Goal: Download file/media

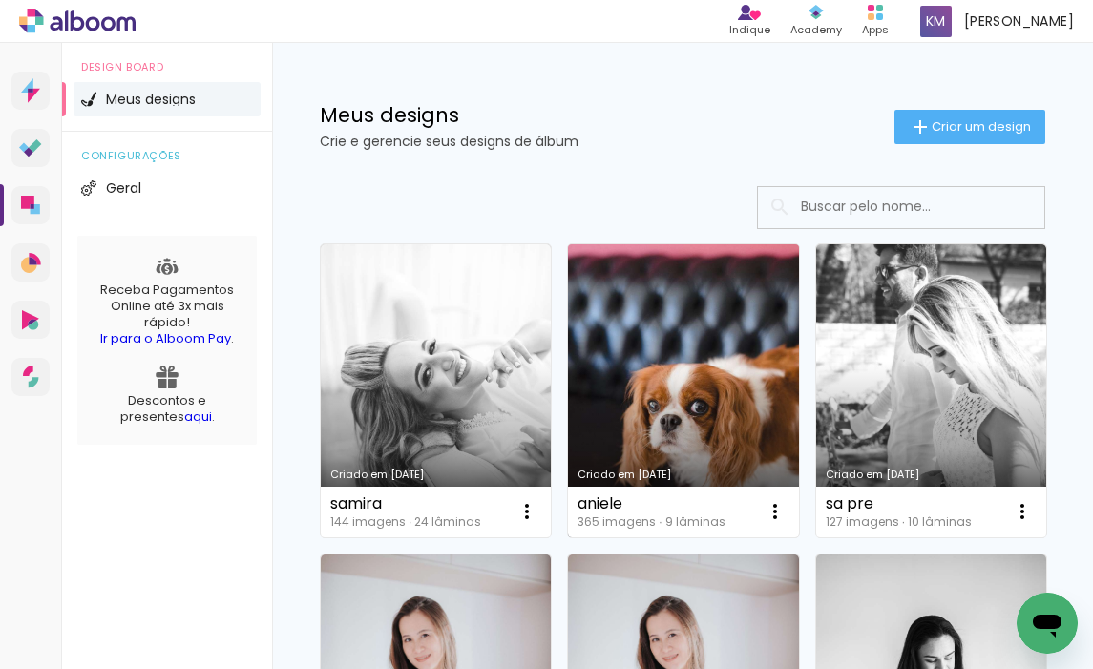
click at [714, 430] on link "Criado em [DATE]" at bounding box center [683, 390] width 230 height 293
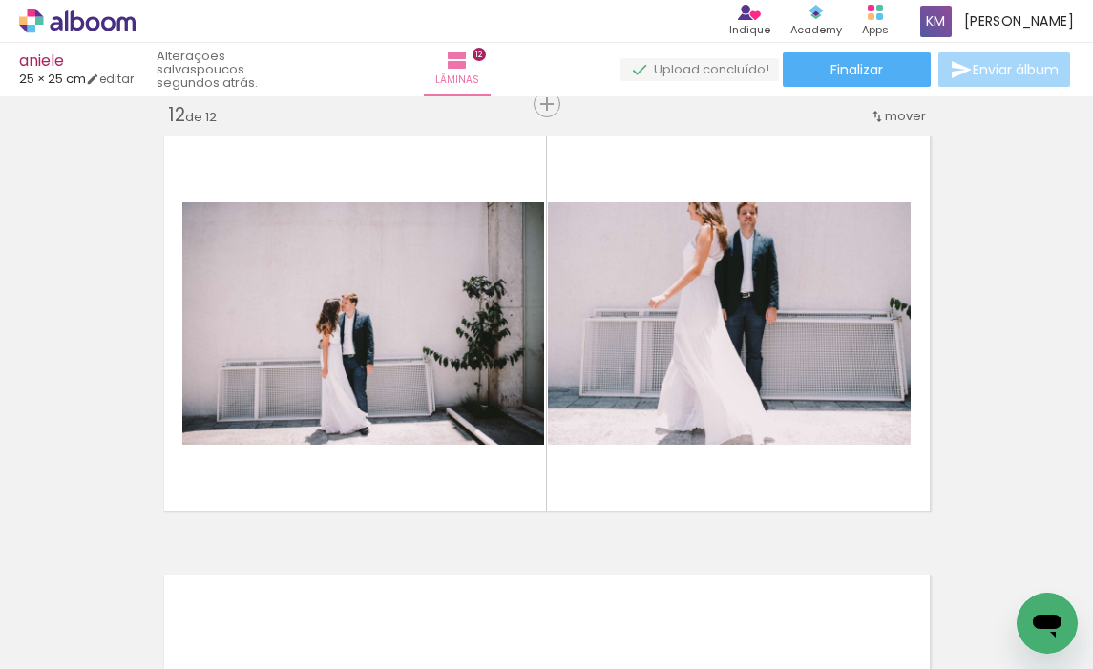
scroll to position [0, 37949]
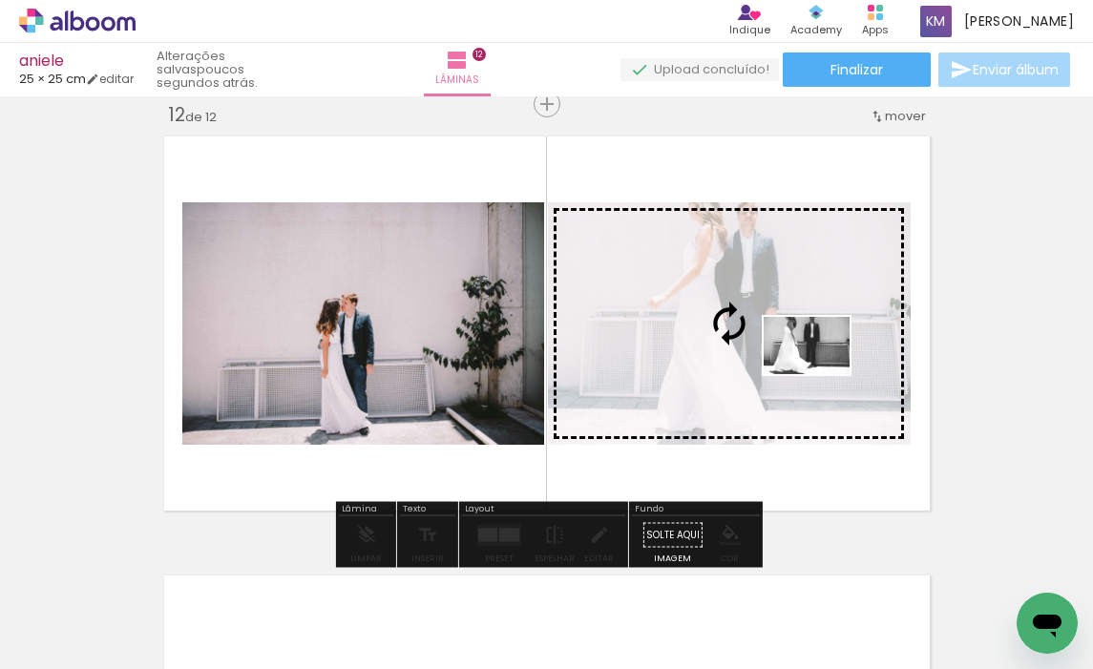
drag, startPoint x: 448, startPoint y: 606, endPoint x: 821, endPoint y: 374, distance: 439.6
click at [821, 374] on quentale-workspace at bounding box center [546, 334] width 1093 height 669
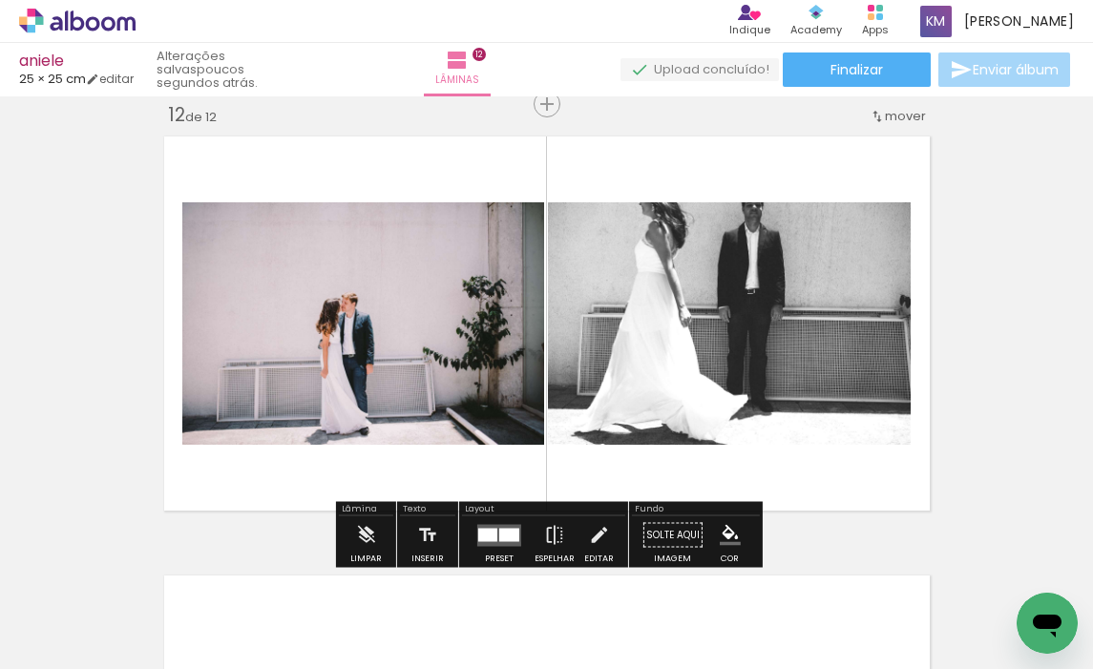
scroll to position [0, 37594]
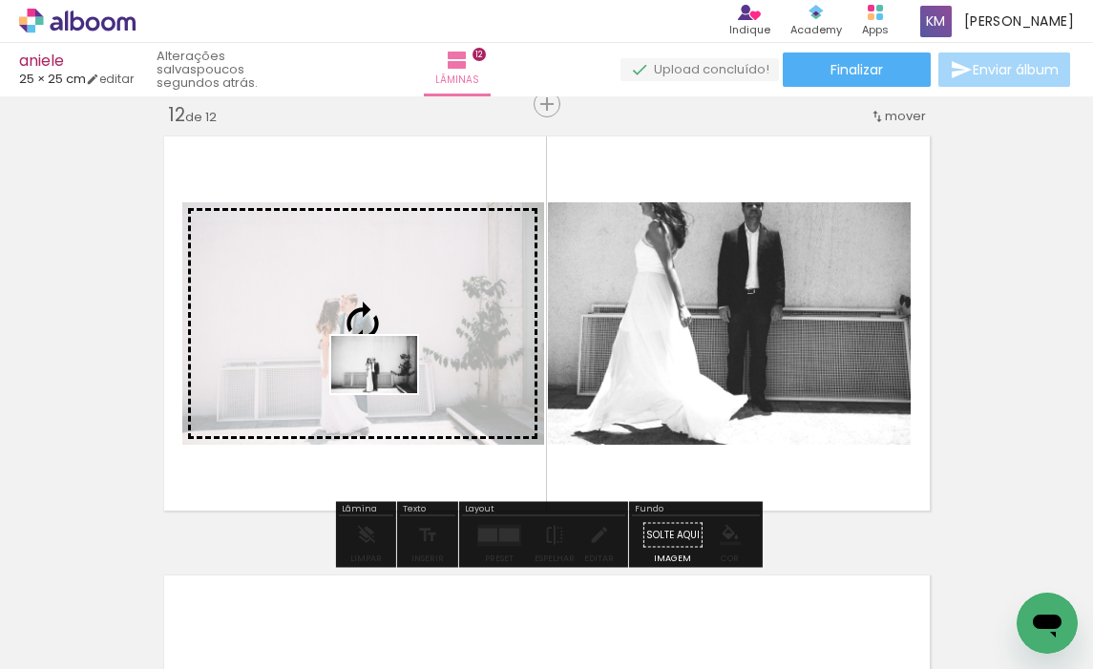
drag, startPoint x: 374, startPoint y: 603, endPoint x: 389, endPoint y: 393, distance: 209.6
click at [389, 393] on quentale-workspace at bounding box center [546, 334] width 1093 height 669
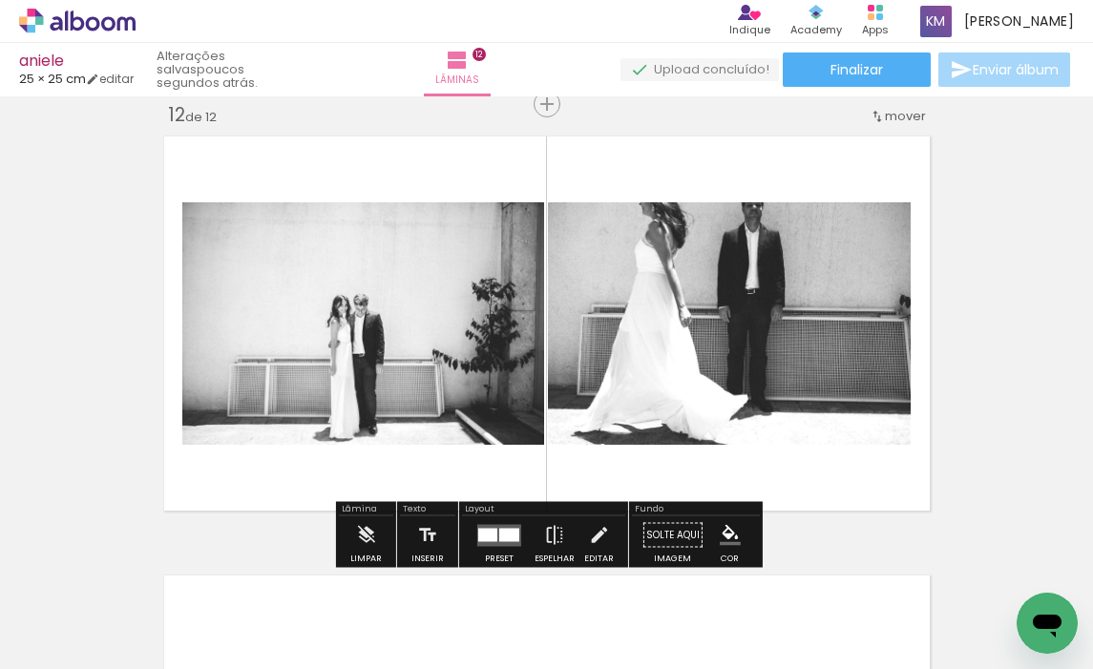
click at [487, 534] on div at bounding box center [487, 534] width 19 height 13
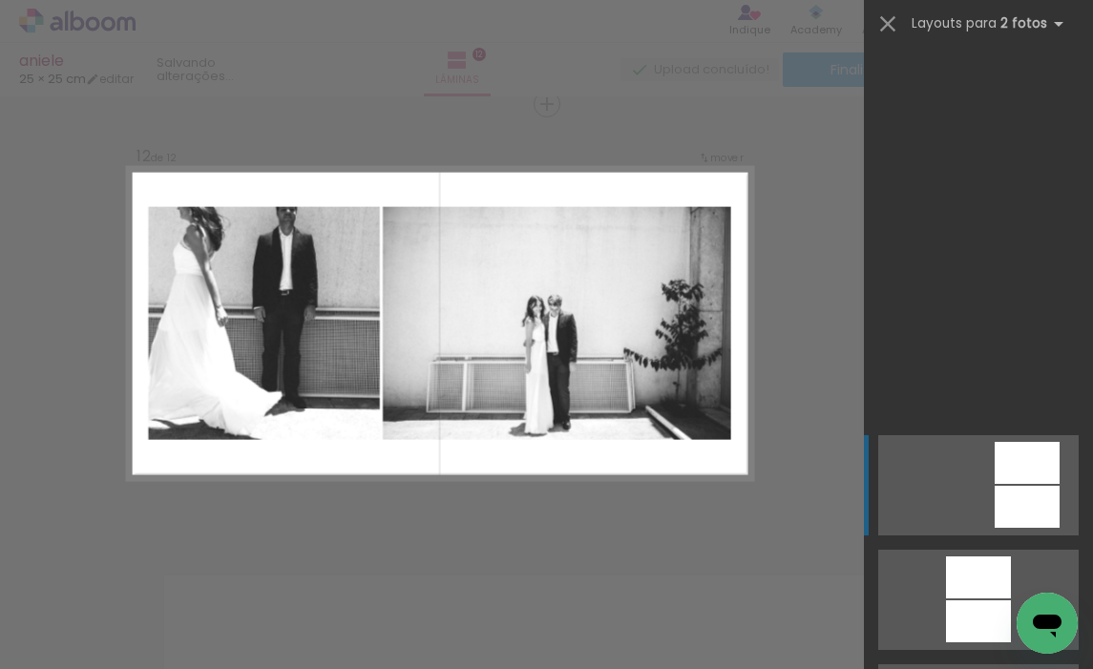
scroll to position [2198, 0]
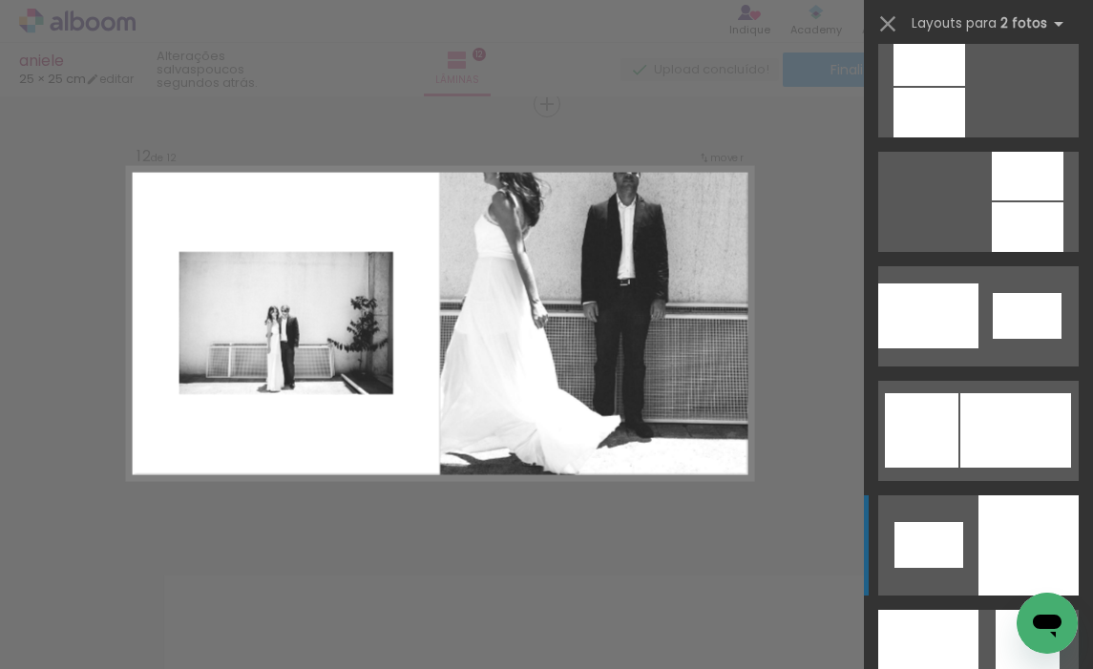
click at [956, 549] on div at bounding box center [929, 545] width 69 height 46
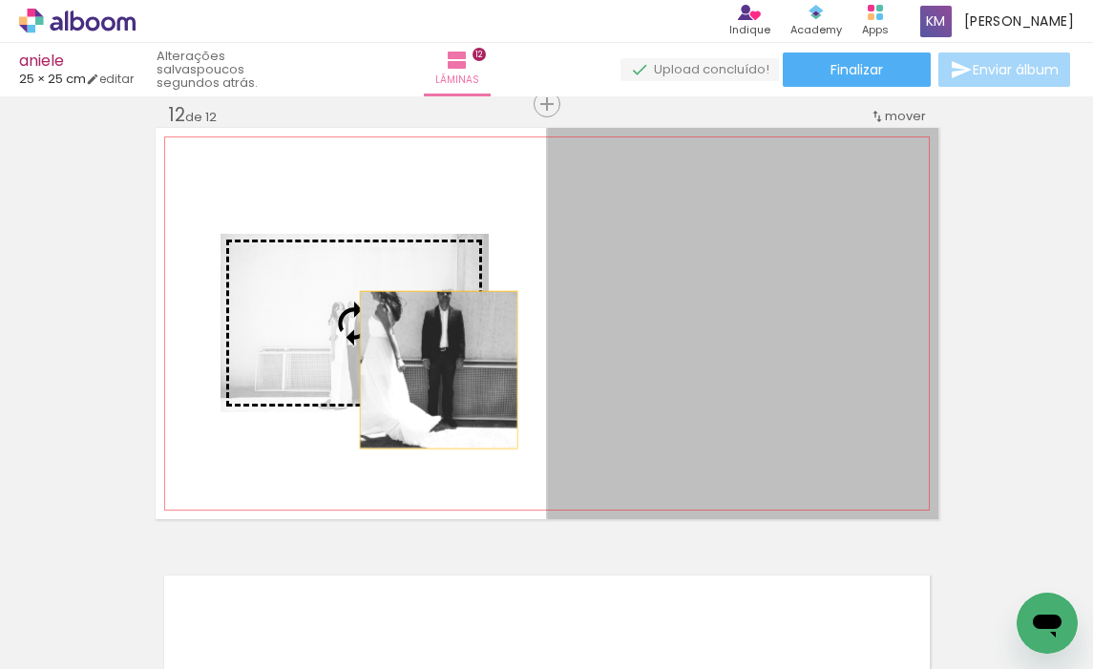
drag, startPoint x: 575, startPoint y: 391, endPoint x: 423, endPoint y: 367, distance: 153.7
click at [0, 0] on slot at bounding box center [0, 0] width 0 height 0
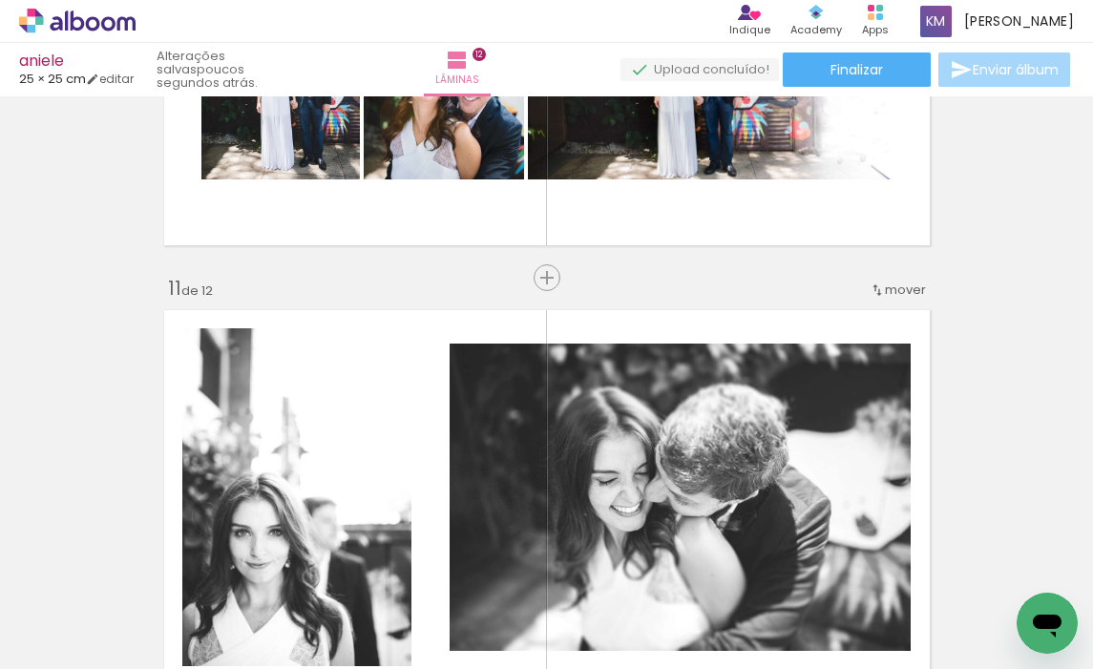
scroll to position [4228, 0]
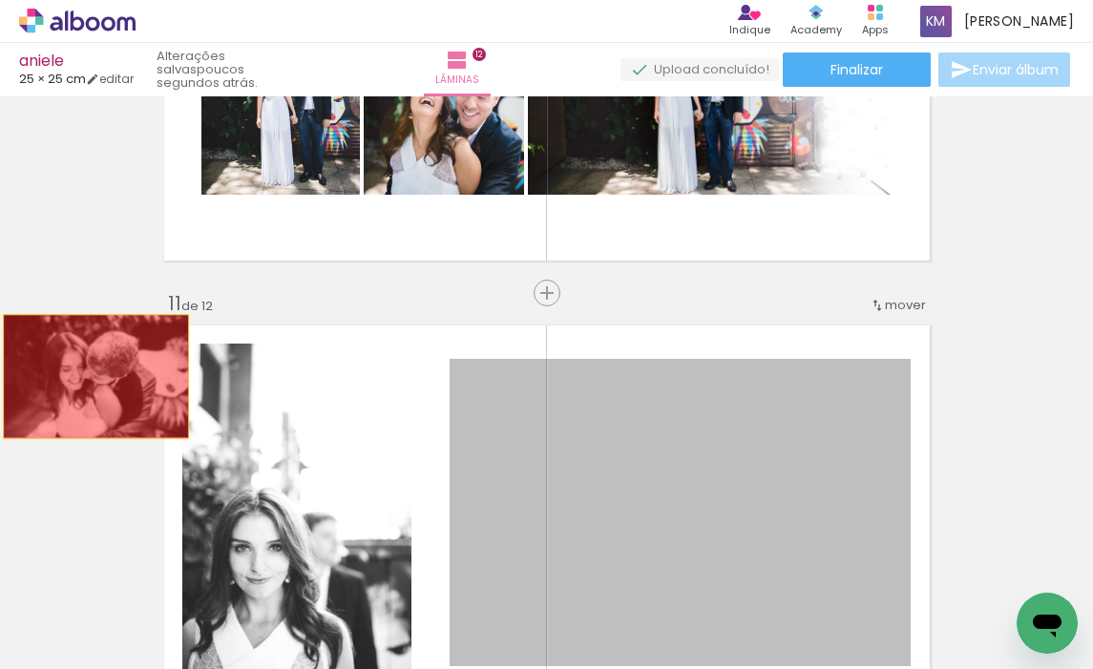
drag, startPoint x: 502, startPoint y: 444, endPoint x: 95, endPoint y: 376, distance: 412.4
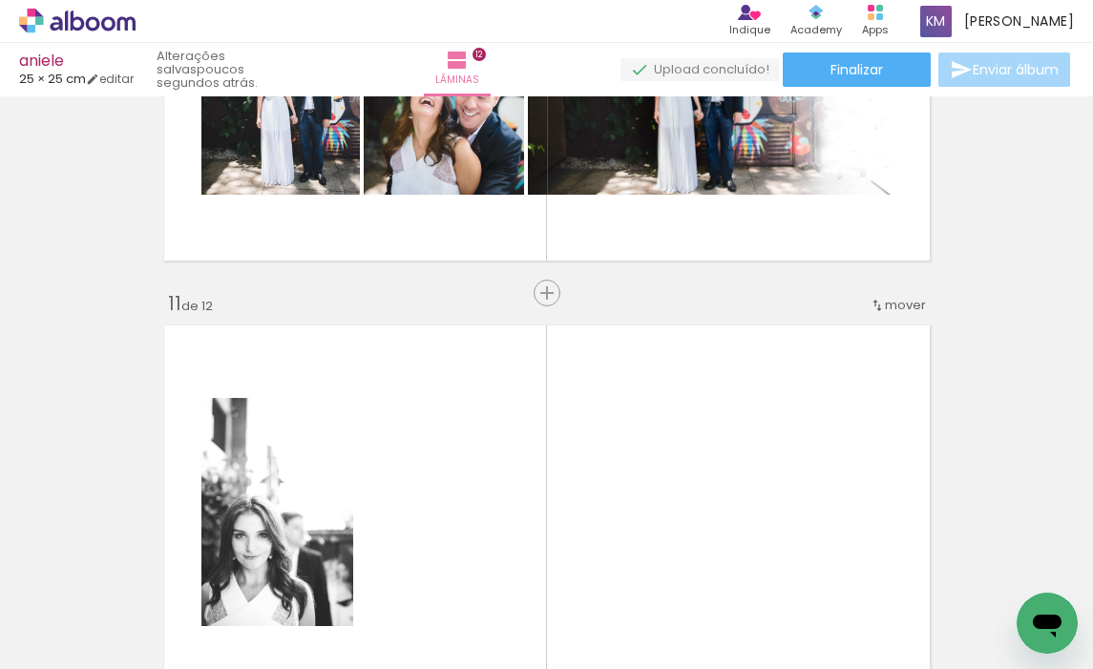
drag, startPoint x: 226, startPoint y: 444, endPoint x: 226, endPoint y: 476, distance: 31.5
click at [0, 0] on slot "P&B" at bounding box center [0, 0] width 0 height 0
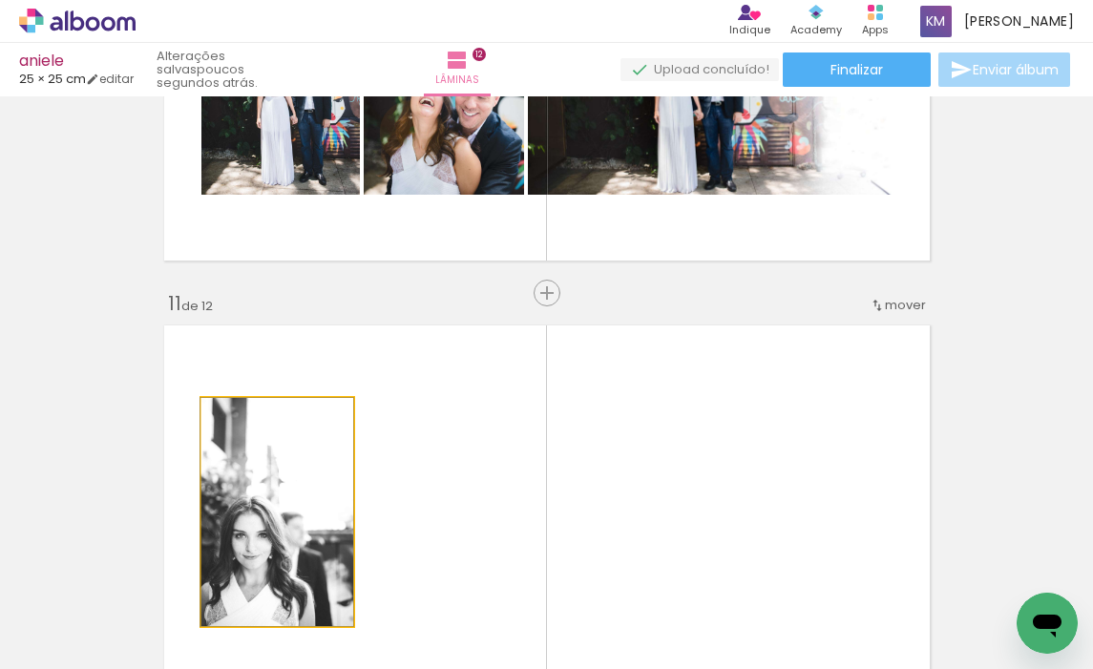
drag, startPoint x: 238, startPoint y: 488, endPoint x: 55, endPoint y: 401, distance: 202.0
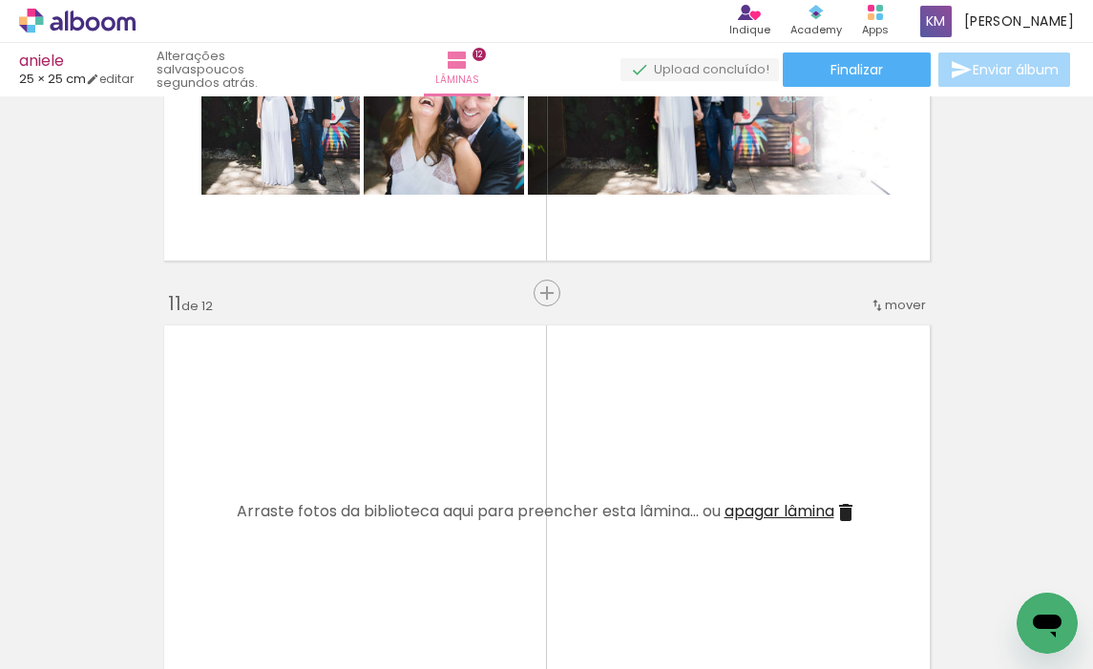
click at [786, 513] on span "apagar lâmina" at bounding box center [780, 511] width 110 height 22
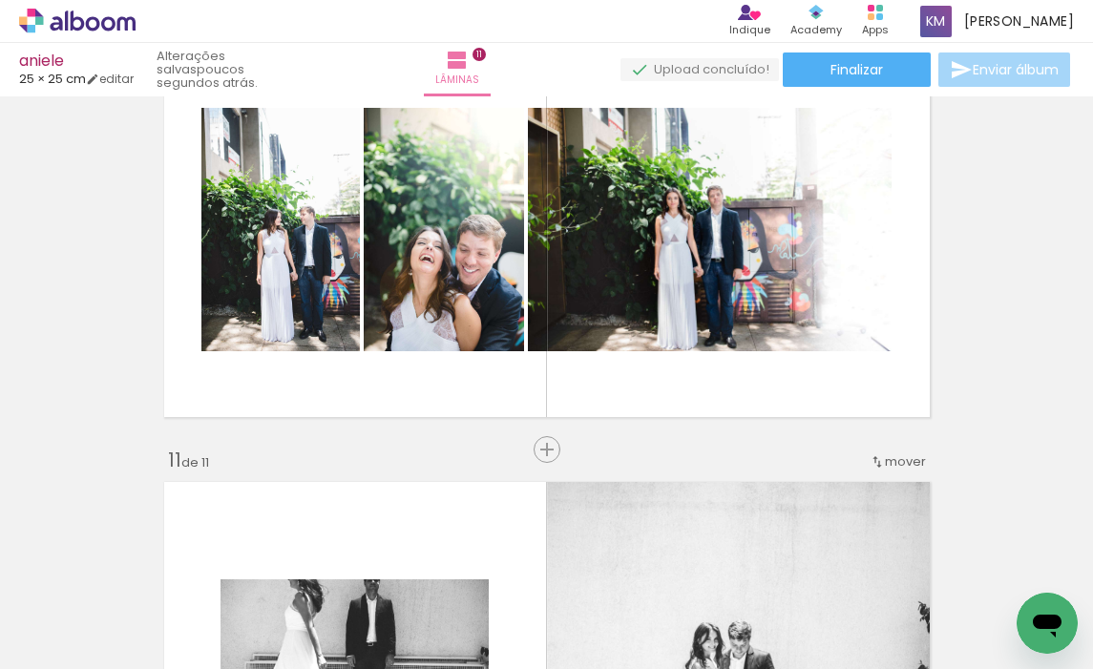
scroll to position [3982, 0]
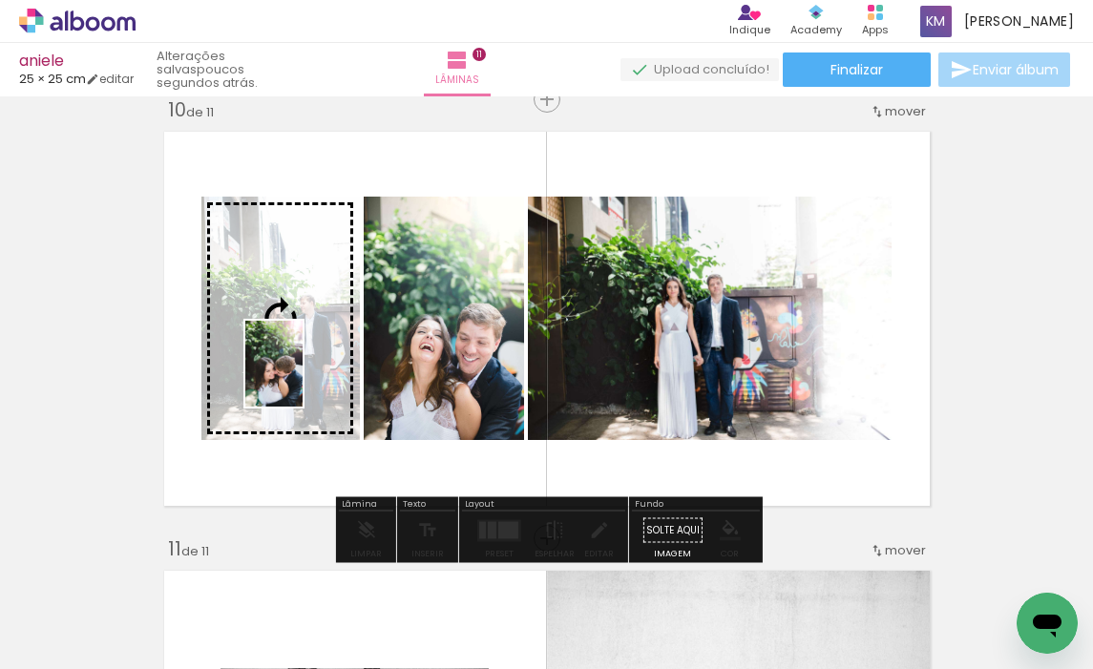
drag, startPoint x: 361, startPoint y: 619, endPoint x: 303, endPoint y: 377, distance: 248.5
click at [303, 377] on quentale-workspace at bounding box center [546, 334] width 1093 height 669
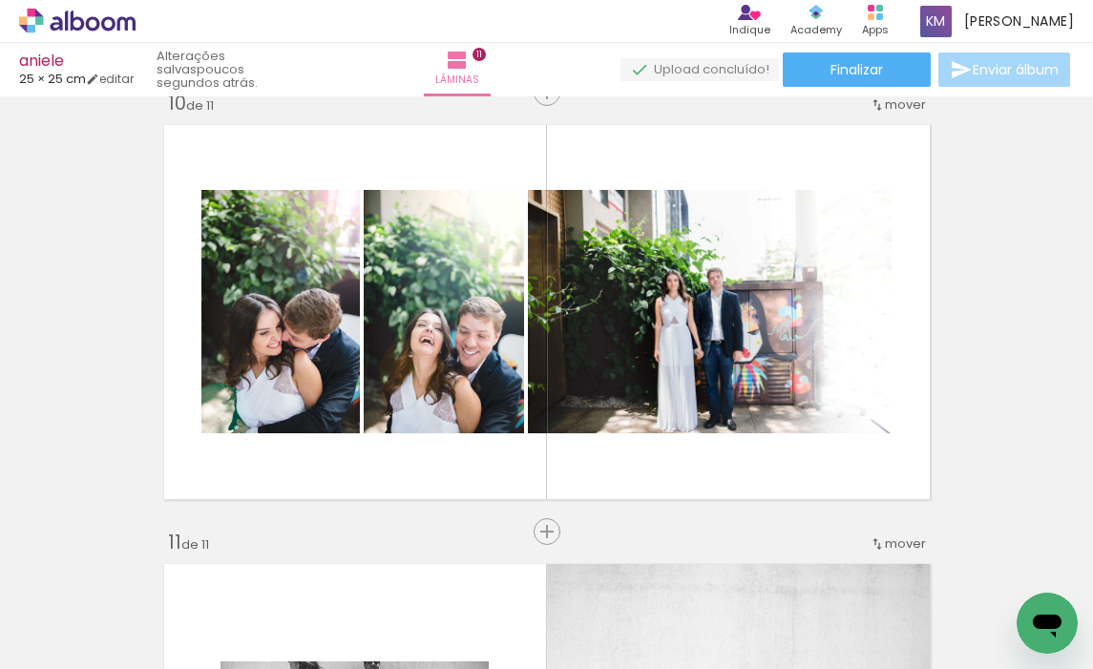
scroll to position [0, 36281]
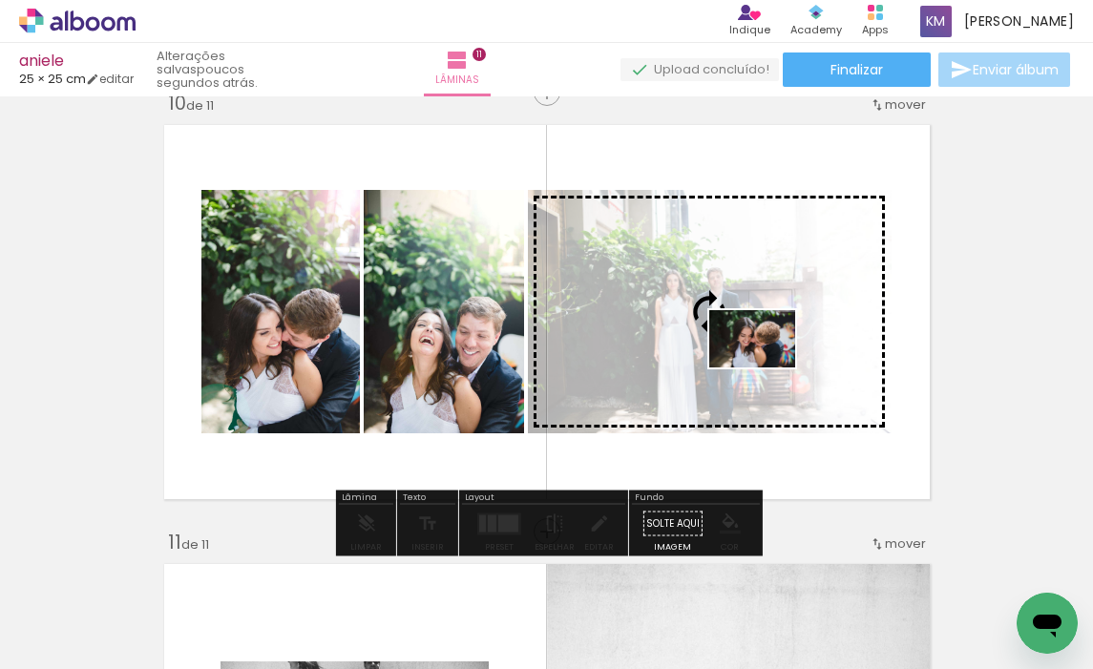
drag, startPoint x: 509, startPoint y: 615, endPoint x: 767, endPoint y: 368, distance: 357.3
click at [767, 368] on quentale-workspace at bounding box center [546, 334] width 1093 height 669
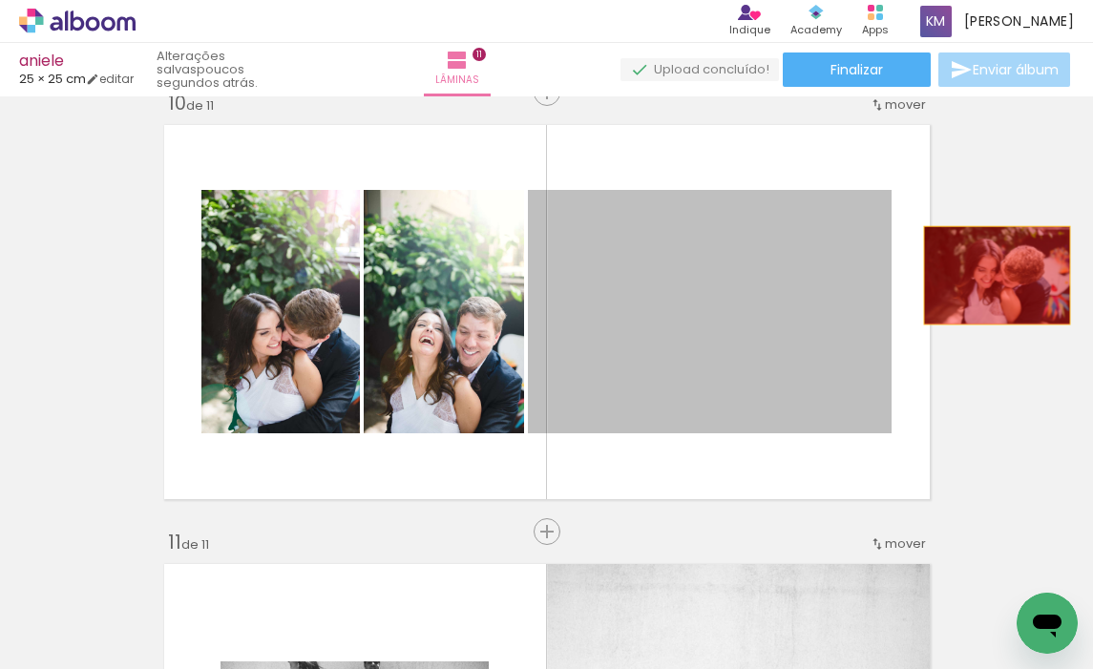
drag, startPoint x: 720, startPoint y: 350, endPoint x: 998, endPoint y: 275, distance: 287.7
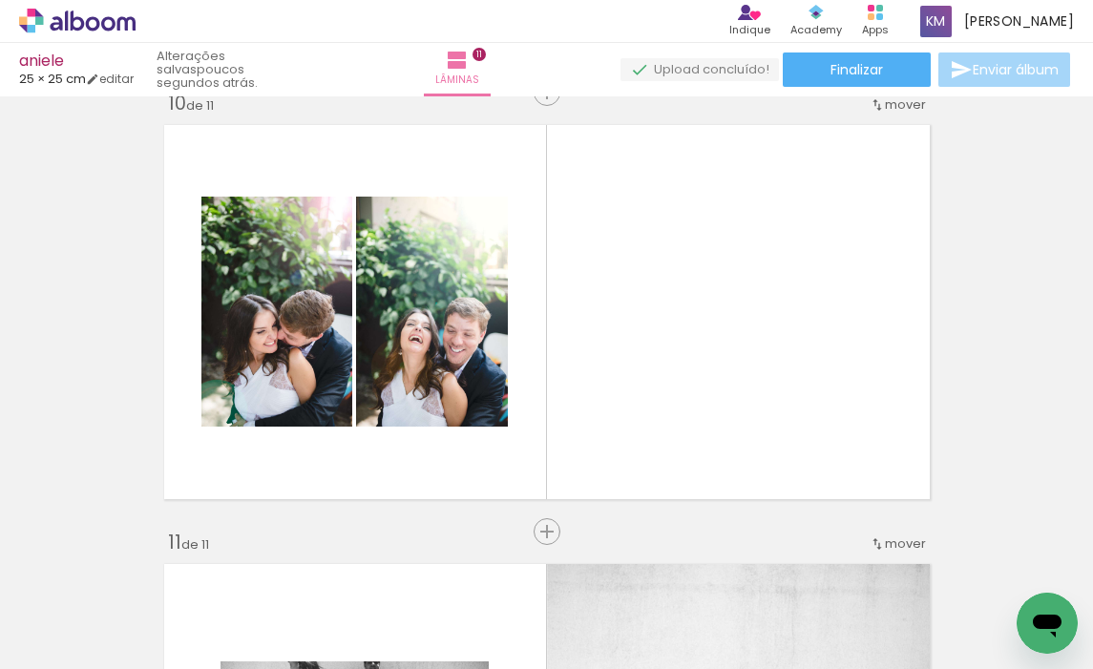
scroll to position [0, 37208]
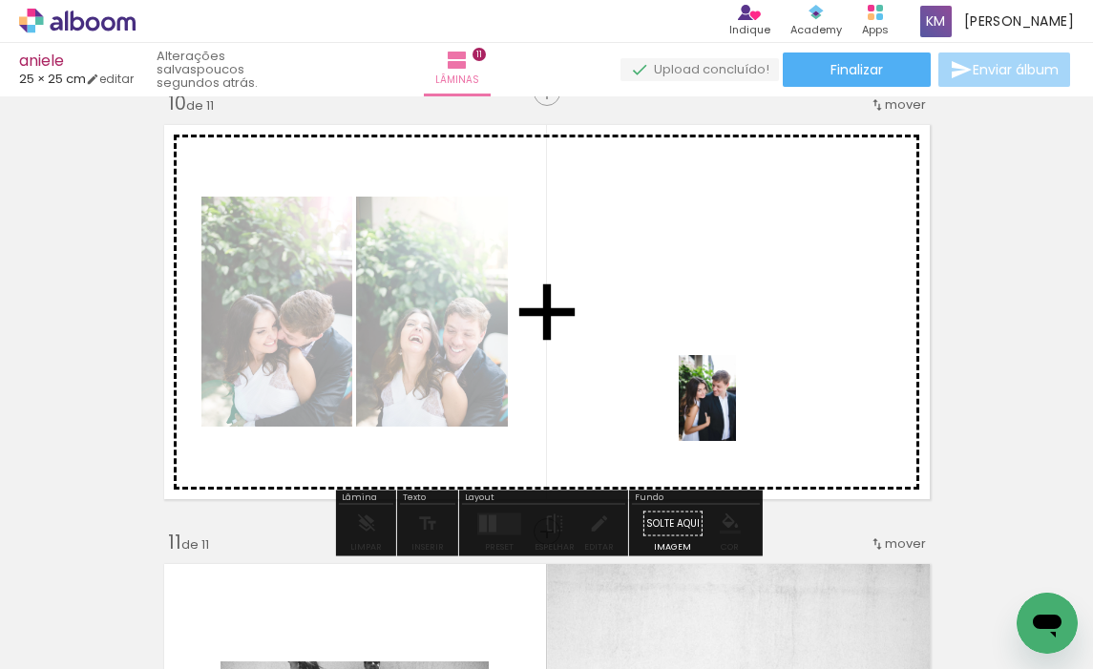
drag, startPoint x: 534, startPoint y: 591, endPoint x: 736, endPoint y: 413, distance: 270.0
click at [736, 413] on quentale-workspace at bounding box center [546, 334] width 1093 height 669
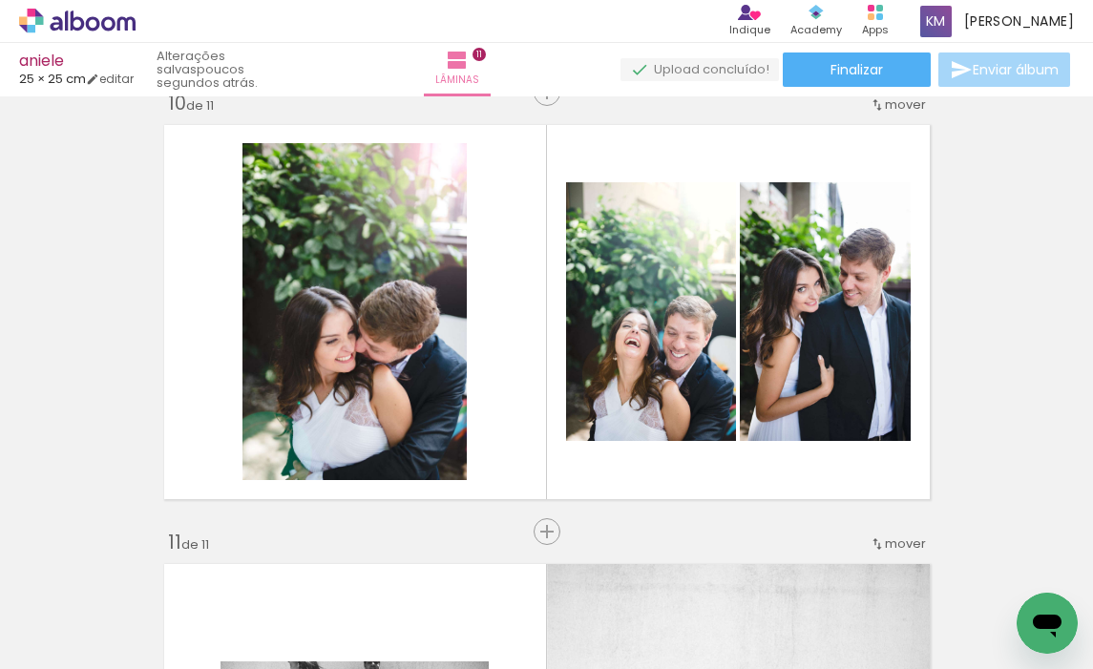
scroll to position [0, 33876]
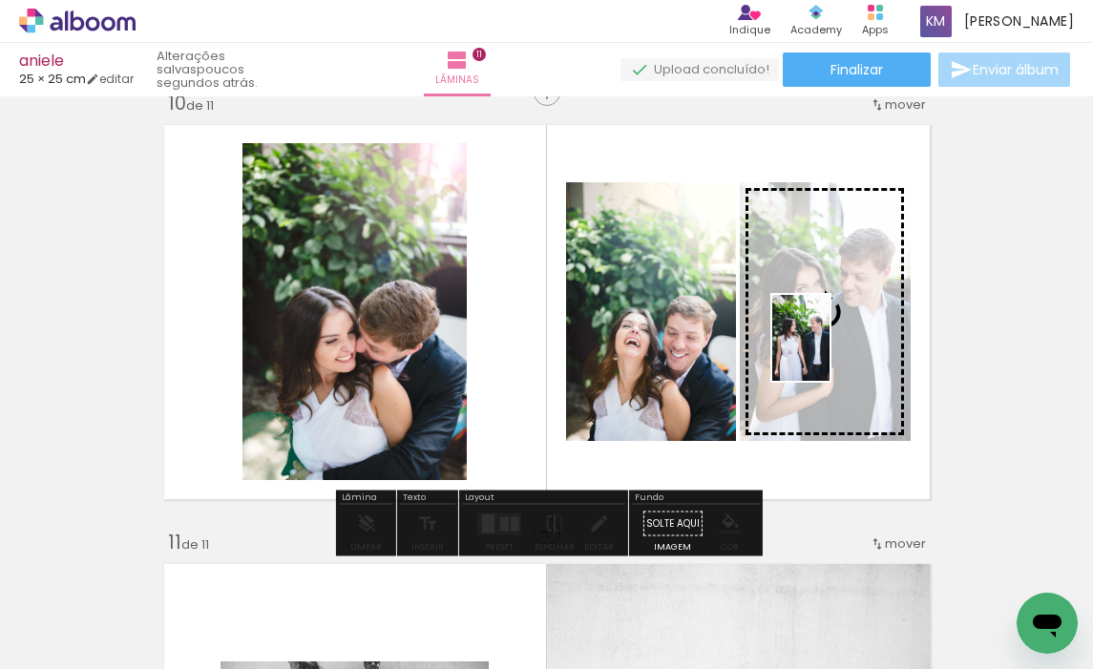
drag, startPoint x: 556, startPoint y: 610, endPoint x: 829, endPoint y: 351, distance: 376.3
click at [830, 351] on quentale-workspace at bounding box center [546, 334] width 1093 height 669
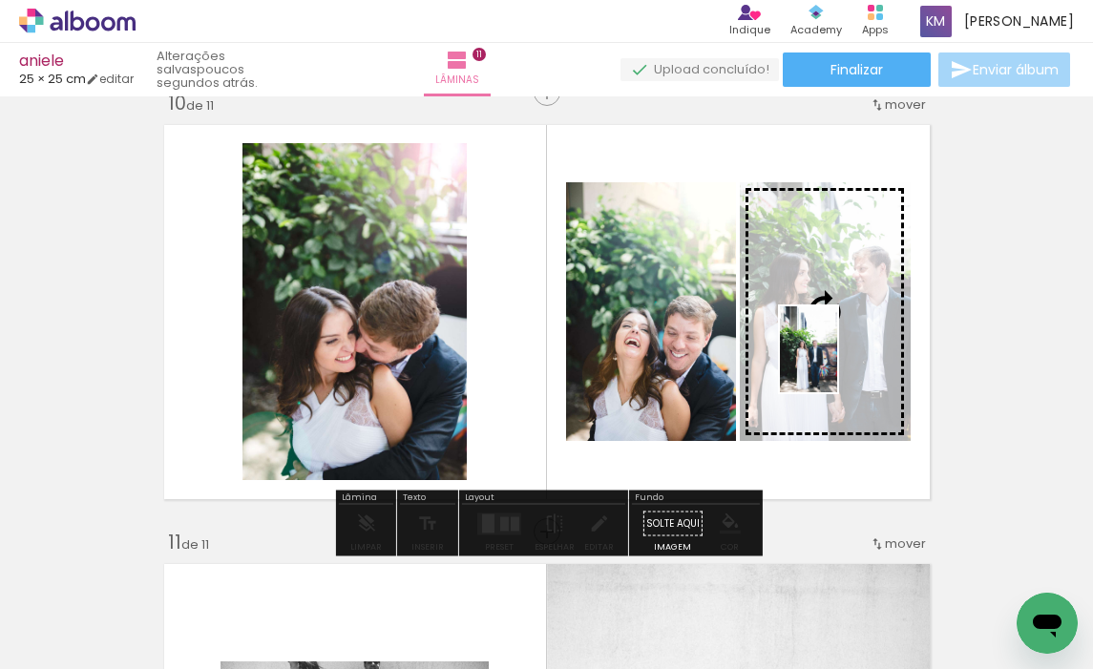
drag, startPoint x: 333, startPoint y: 612, endPoint x: 838, endPoint y: 365, distance: 561.6
click at [838, 365] on quentale-workspace at bounding box center [546, 334] width 1093 height 669
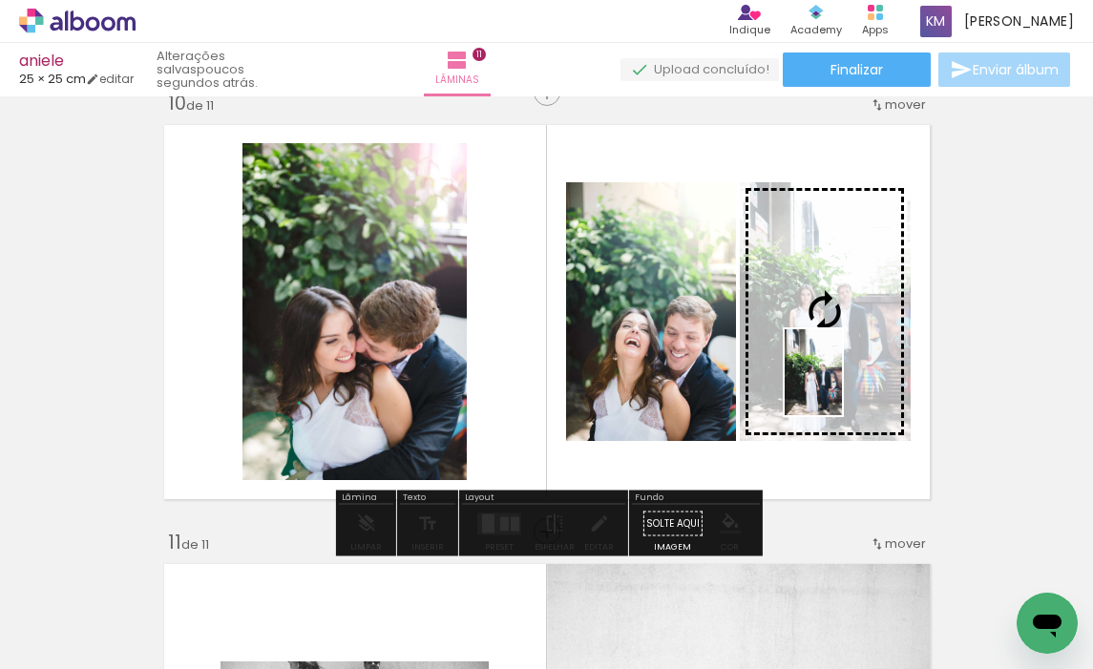
drag, startPoint x: 451, startPoint y: 621, endPoint x: 842, endPoint y: 387, distance: 456.1
click at [842, 387] on quentale-workspace at bounding box center [546, 334] width 1093 height 669
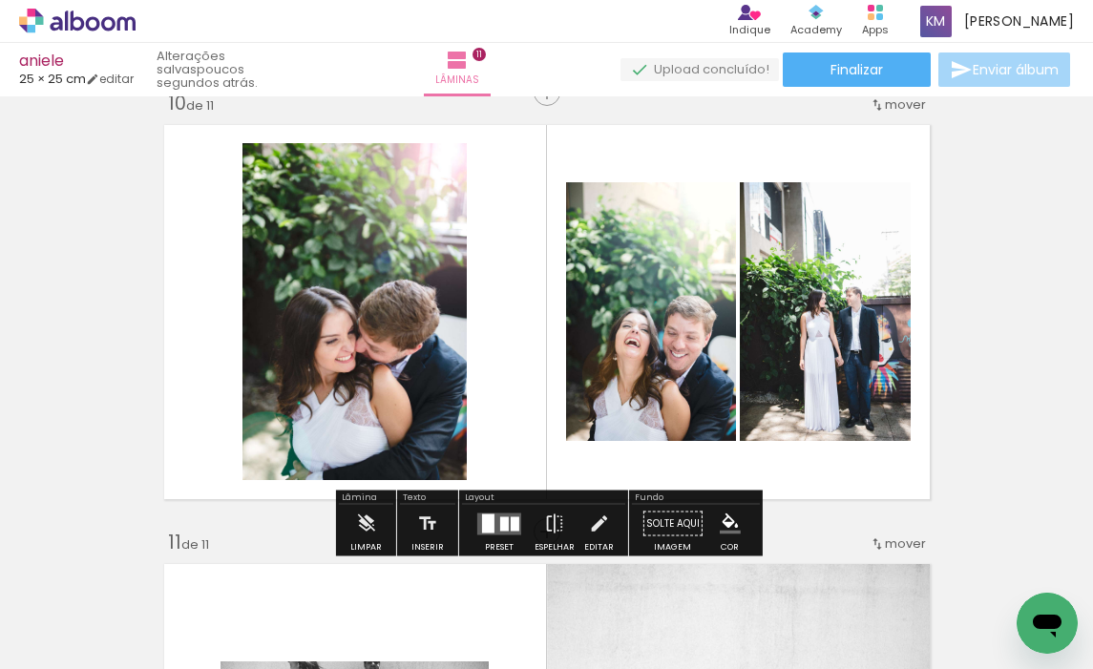
click at [503, 520] on div at bounding box center [504, 524] width 9 height 14
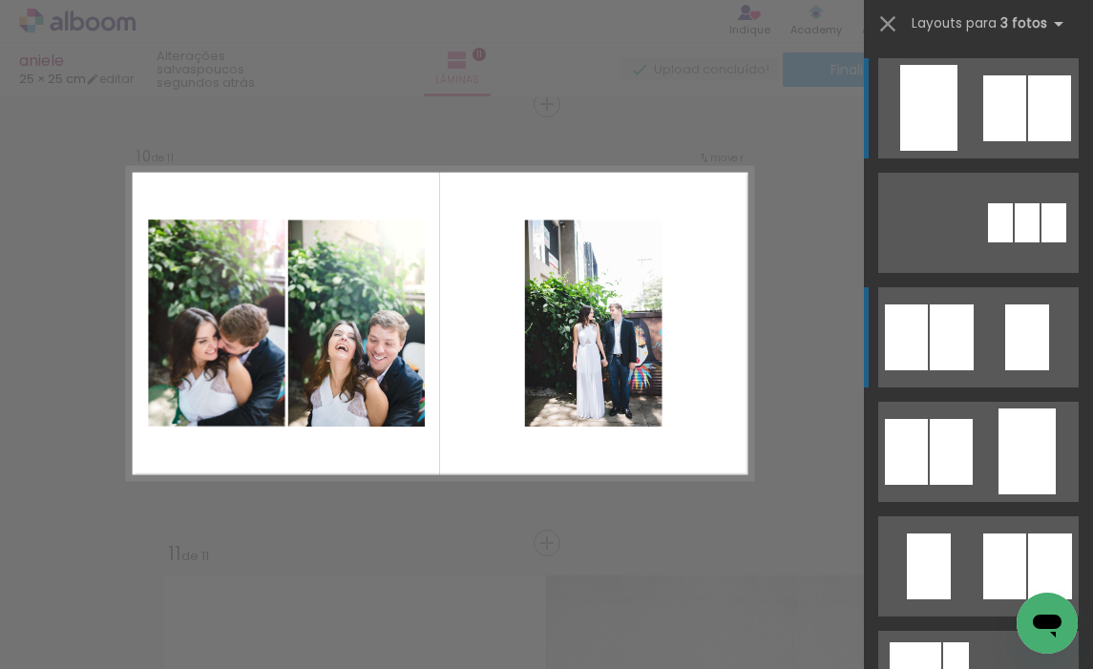
scroll to position [3978, 0]
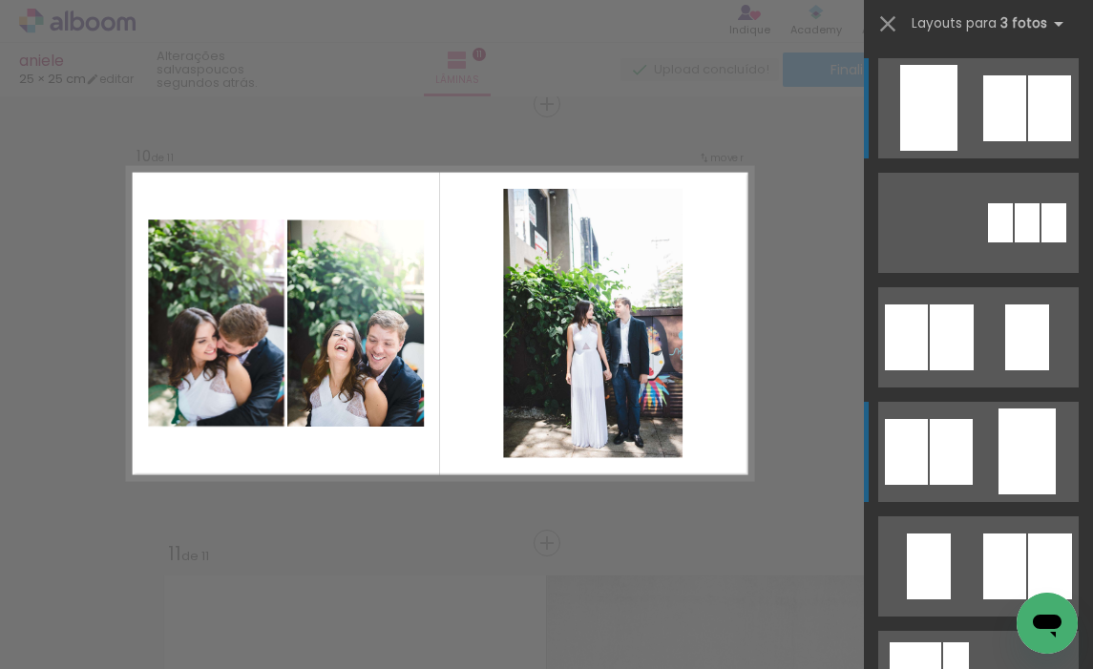
click at [960, 461] on div at bounding box center [951, 452] width 43 height 66
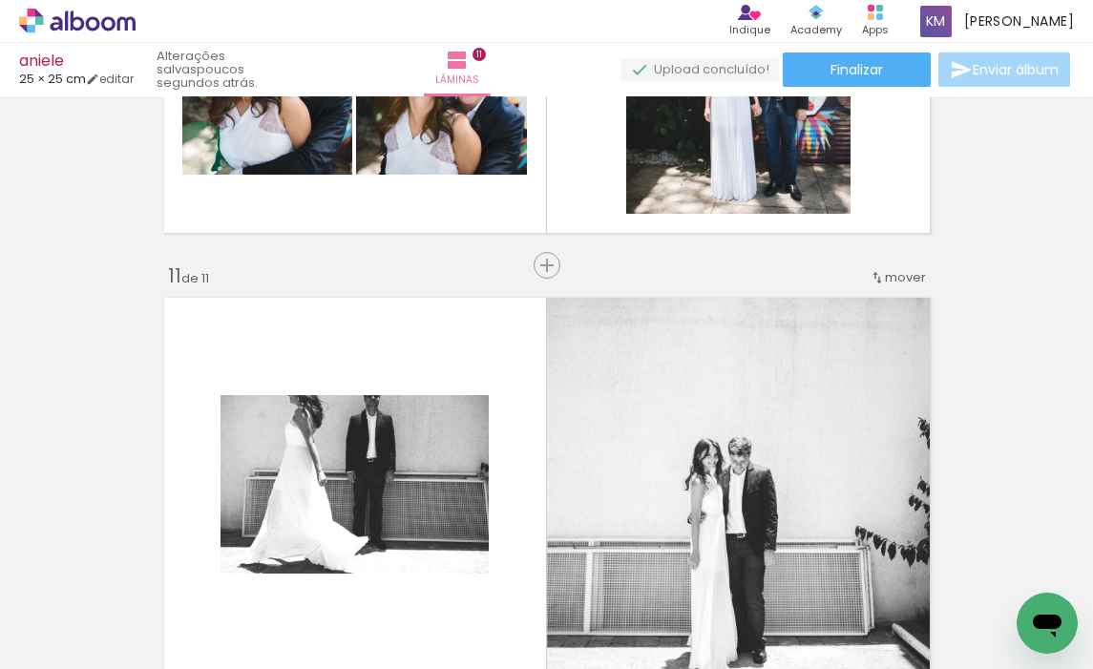
scroll to position [4060, 0]
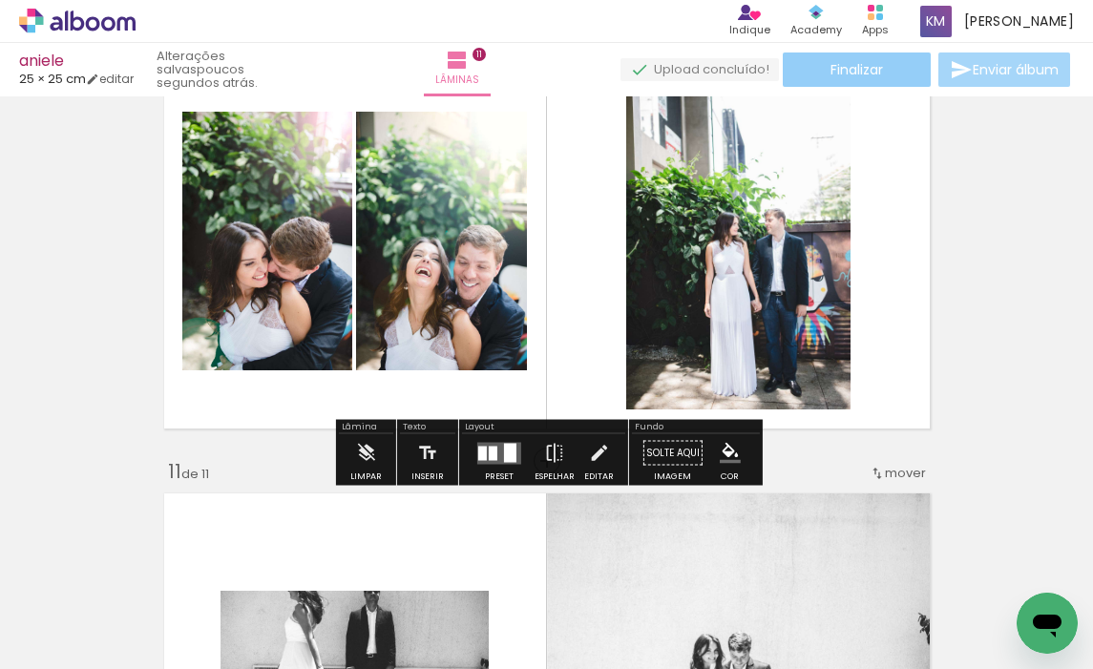
click at [851, 66] on span "Finalizar" at bounding box center [857, 69] width 53 height 13
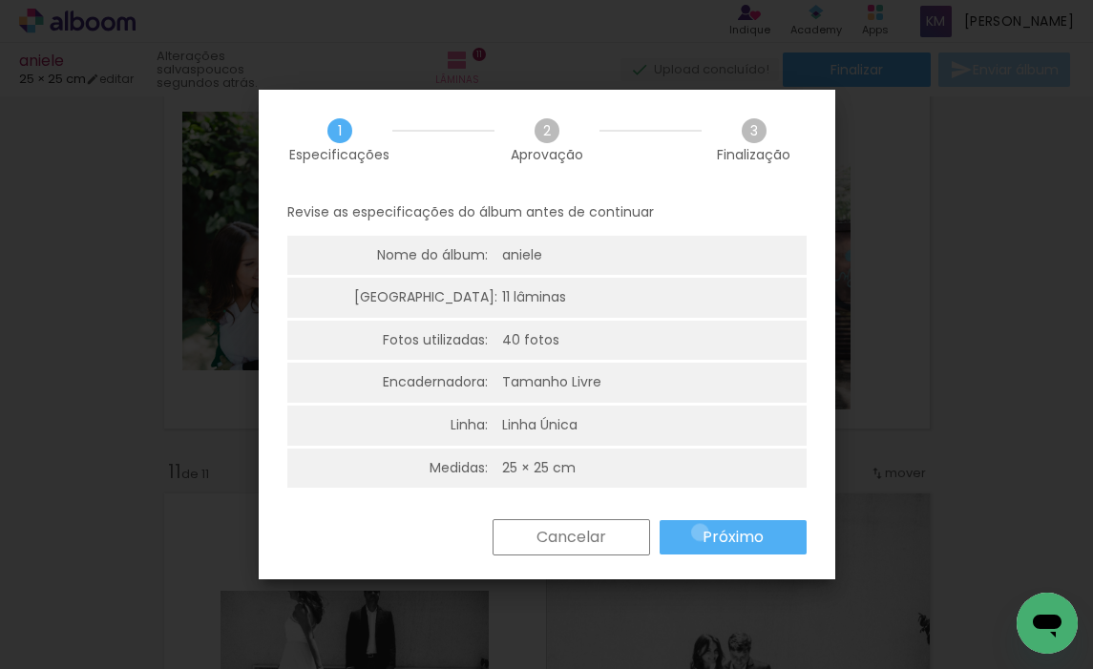
click at [700, 533] on paper-button "Próximo" at bounding box center [733, 537] width 147 height 34
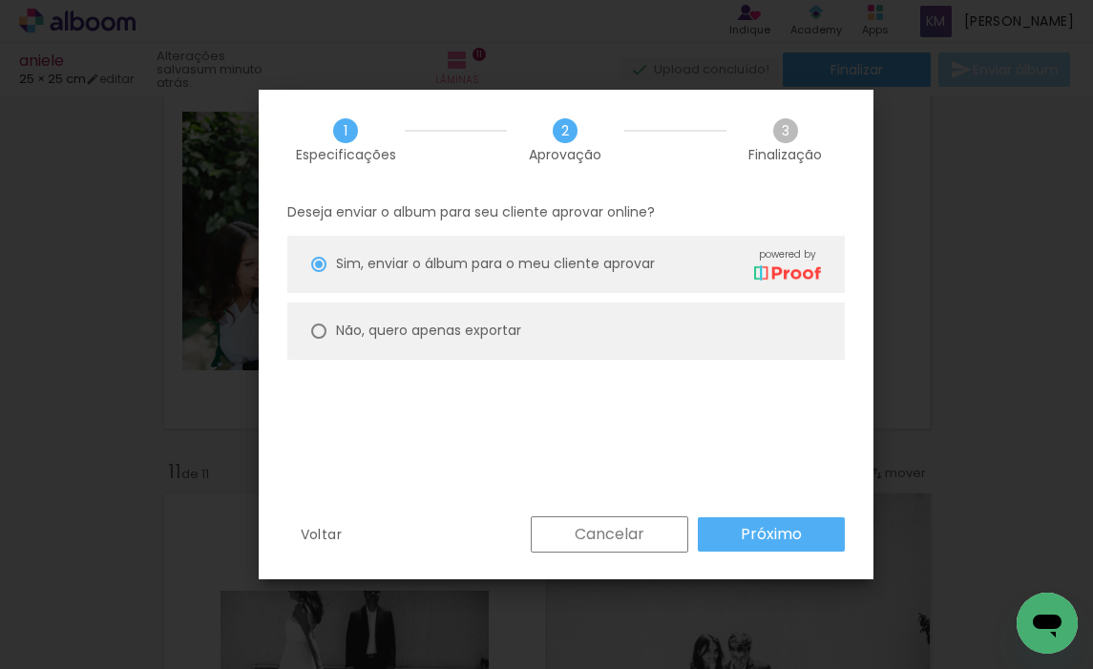
click at [315, 329] on div at bounding box center [318, 331] width 15 height 15
type paper-radio-button "on"
click at [0, 0] on slot "Próximo" at bounding box center [0, 0] width 0 height 0
type input "Alta, 300 DPI"
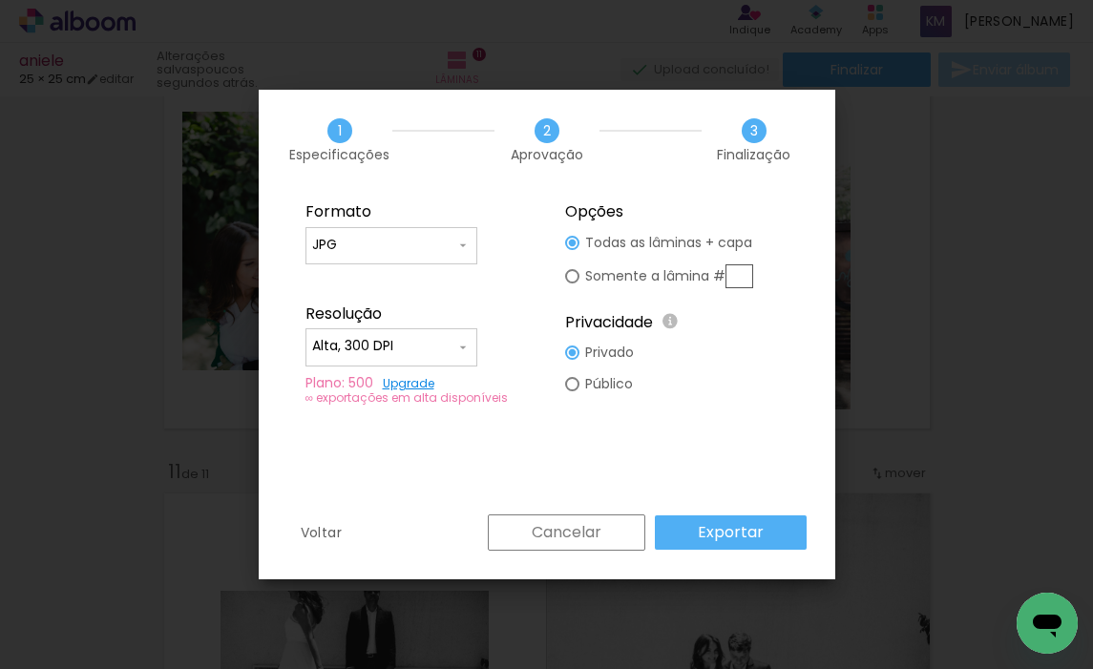
click at [0, 0] on slot "Exportar" at bounding box center [0, 0] width 0 height 0
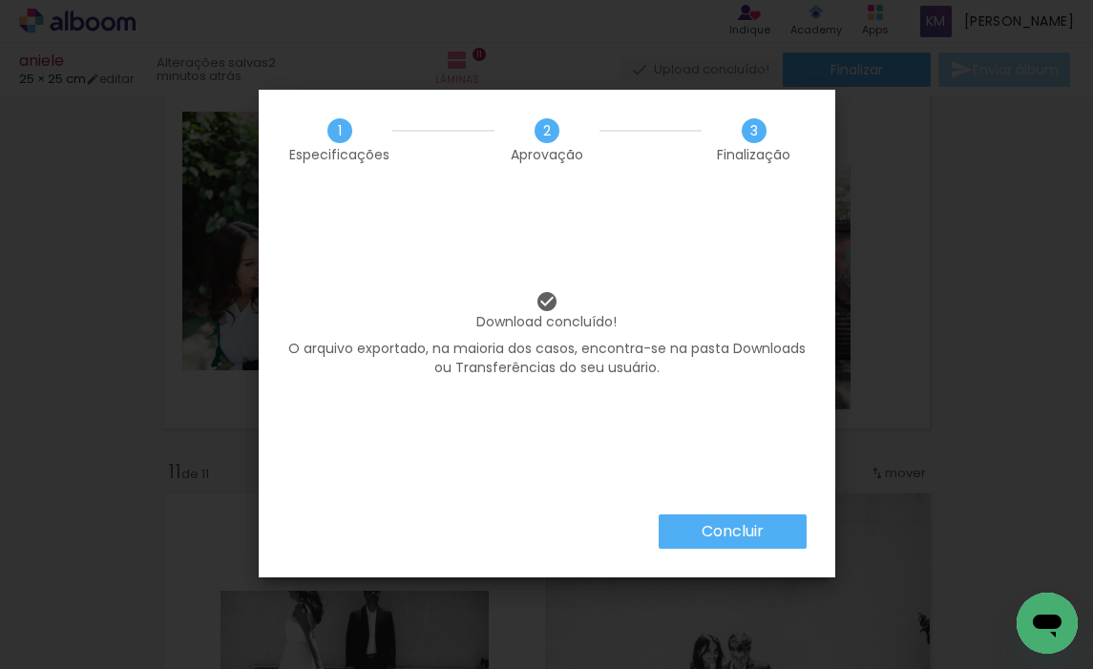
click at [0, 0] on slot "Concluir" at bounding box center [0, 0] width 0 height 0
